Goal: Find specific page/section: Find specific page/section

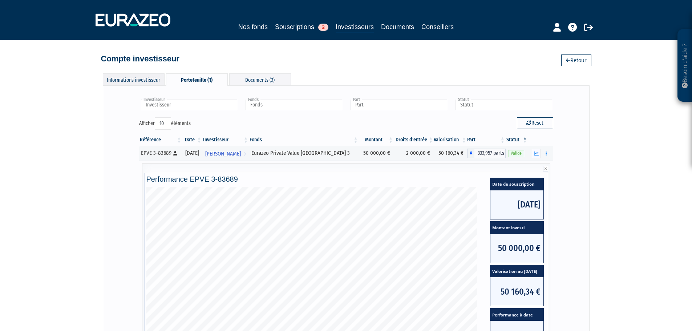
click at [132, 80] on div "Informations investisseur" at bounding box center [134, 79] width 62 height 12
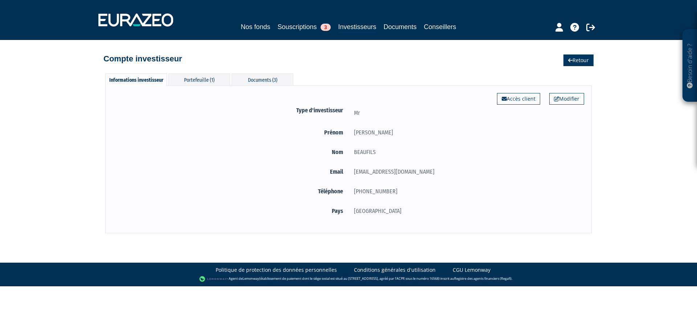
click at [587, 61] on link "Retour" at bounding box center [579, 60] width 30 height 12
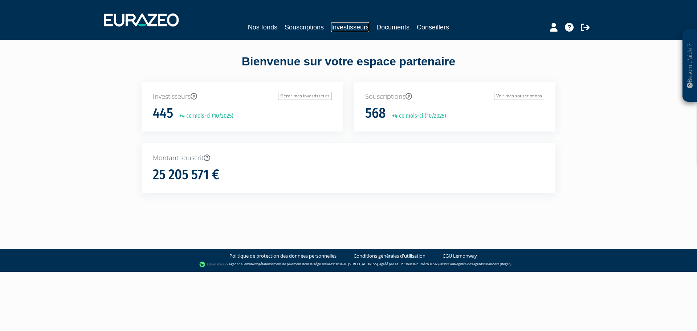
click at [350, 25] on link "Investisseurs" at bounding box center [350, 27] width 38 height 10
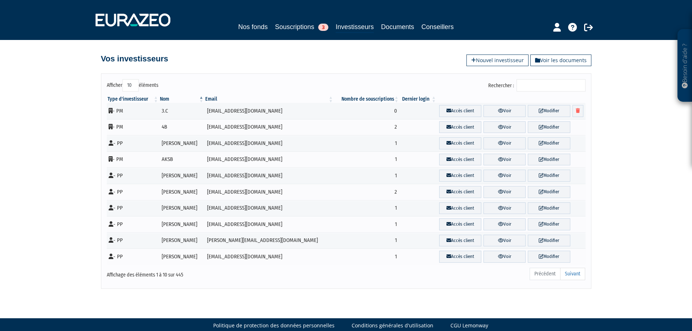
click at [533, 85] on input "Rechercher :" at bounding box center [550, 85] width 69 height 12
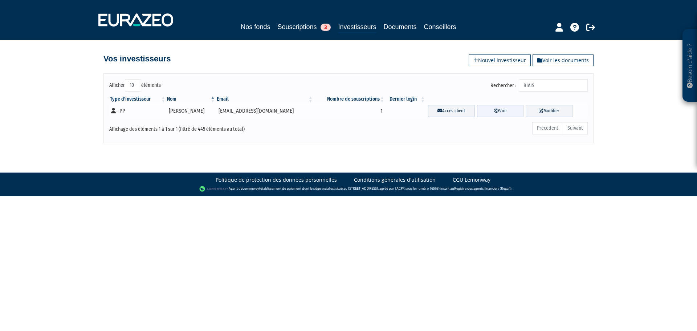
type input "BIAIS"
click at [498, 113] on link "Voir" at bounding box center [500, 111] width 47 height 12
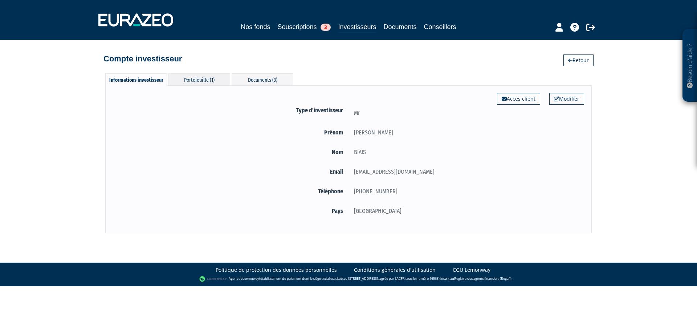
click at [222, 84] on div "Portefeuille (1)" at bounding box center [199, 79] width 62 height 12
